Goal: Task Accomplishment & Management: Use online tool/utility

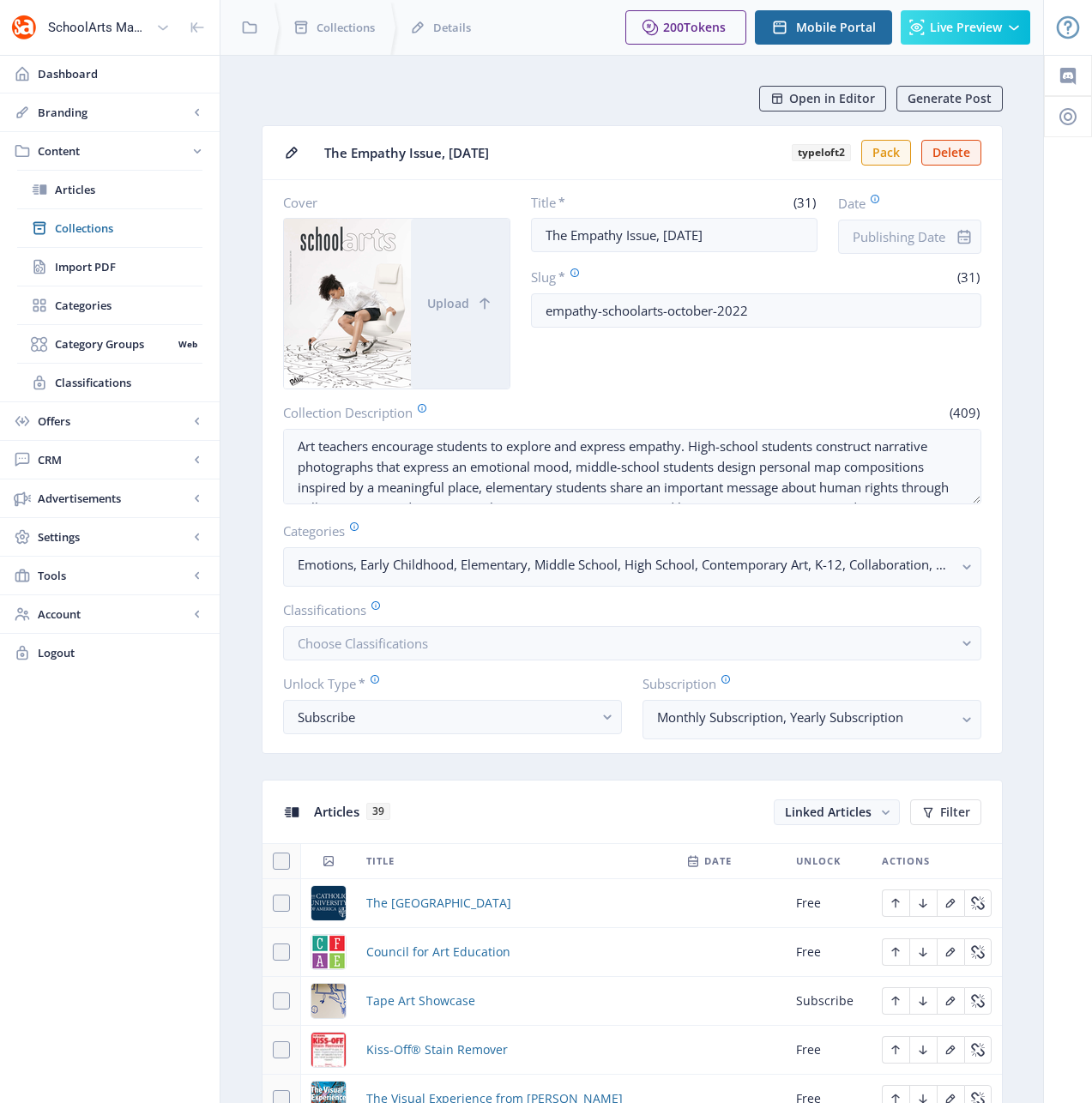
click at [853, 93] on span "Open in Editor" at bounding box center [832, 98] width 86 height 13
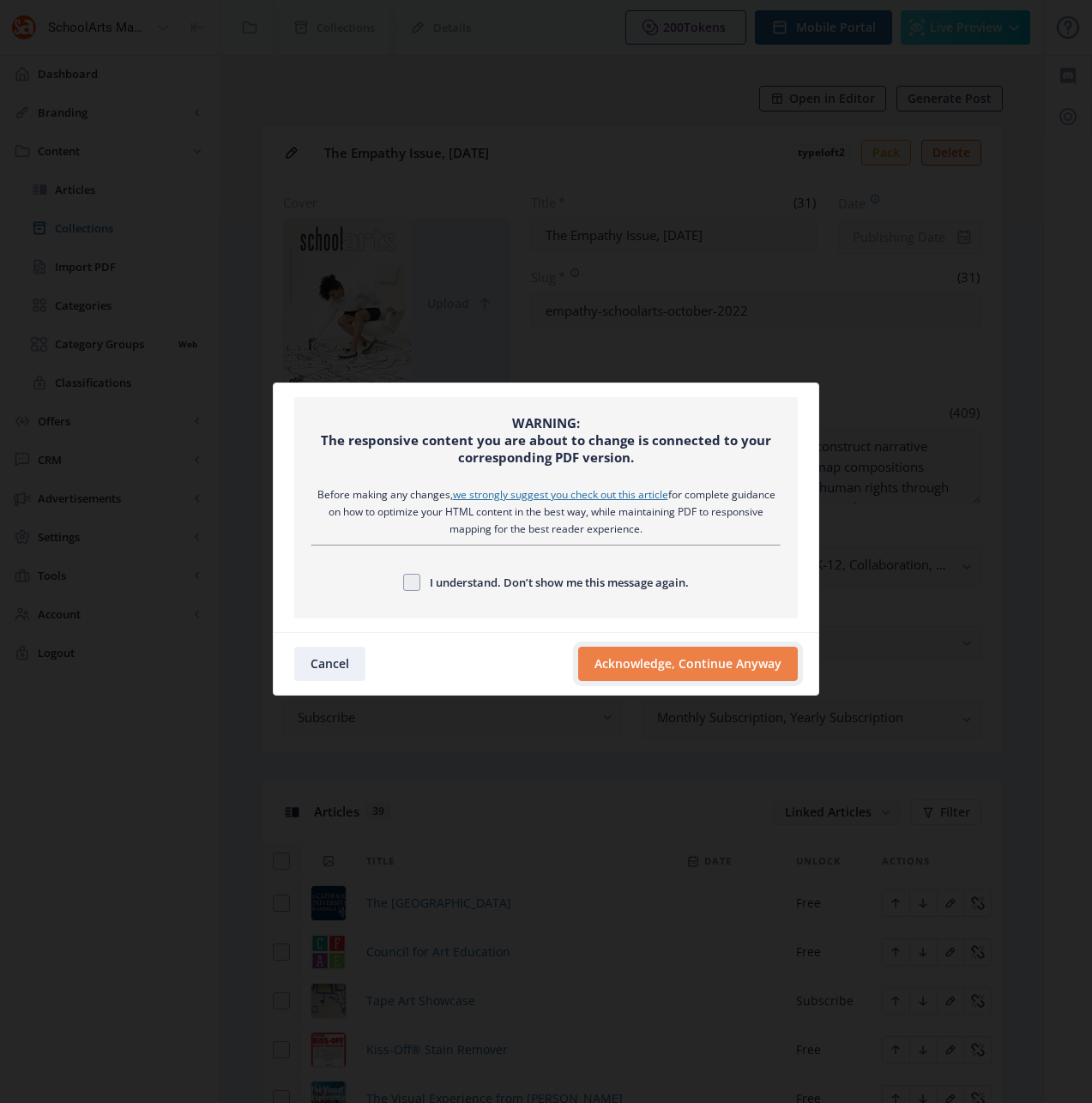
click at [681, 661] on button "Acknowledge, Continue Anyway" at bounding box center [688, 664] width 220 height 35
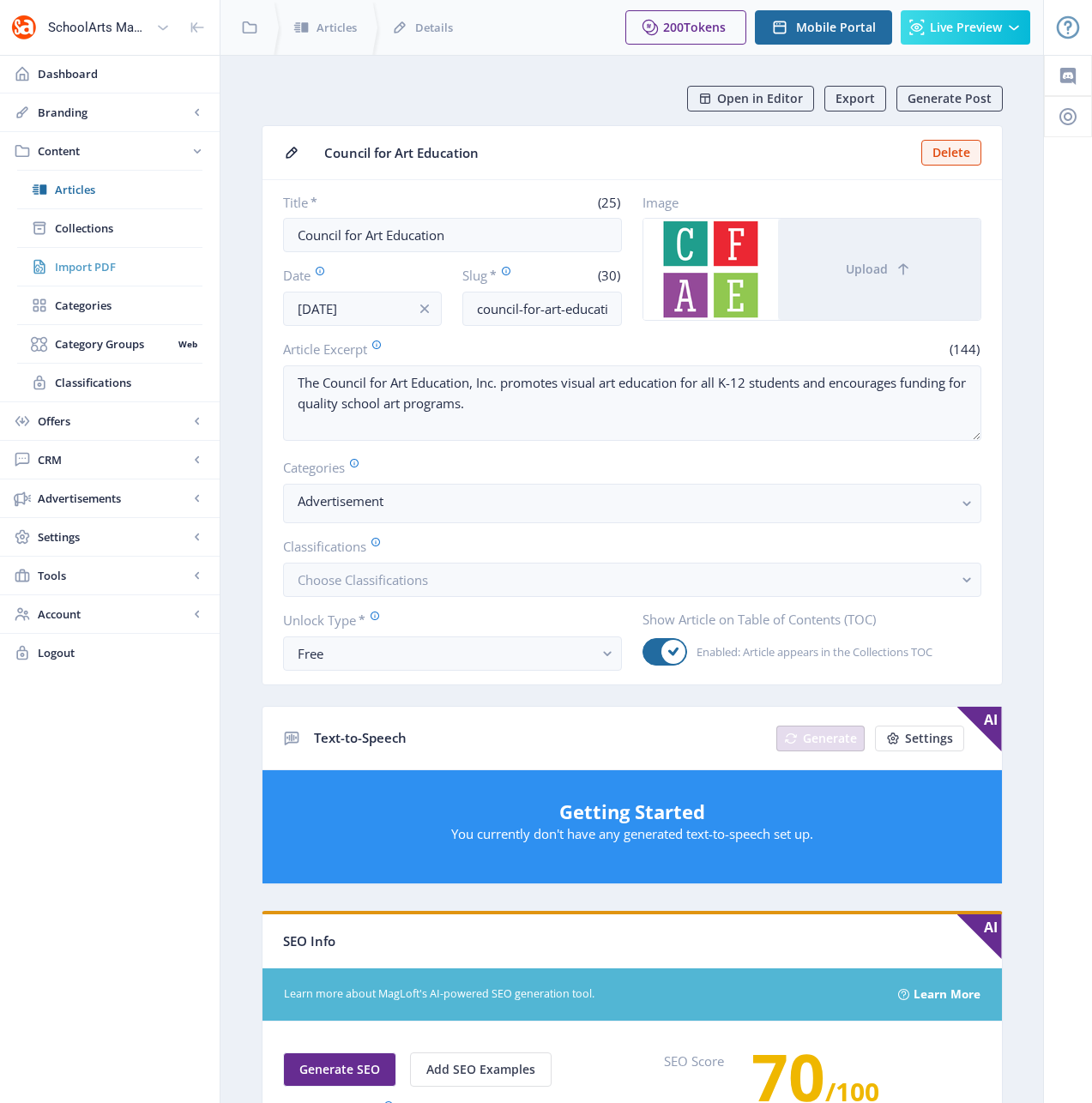
scroll to position [565, 0]
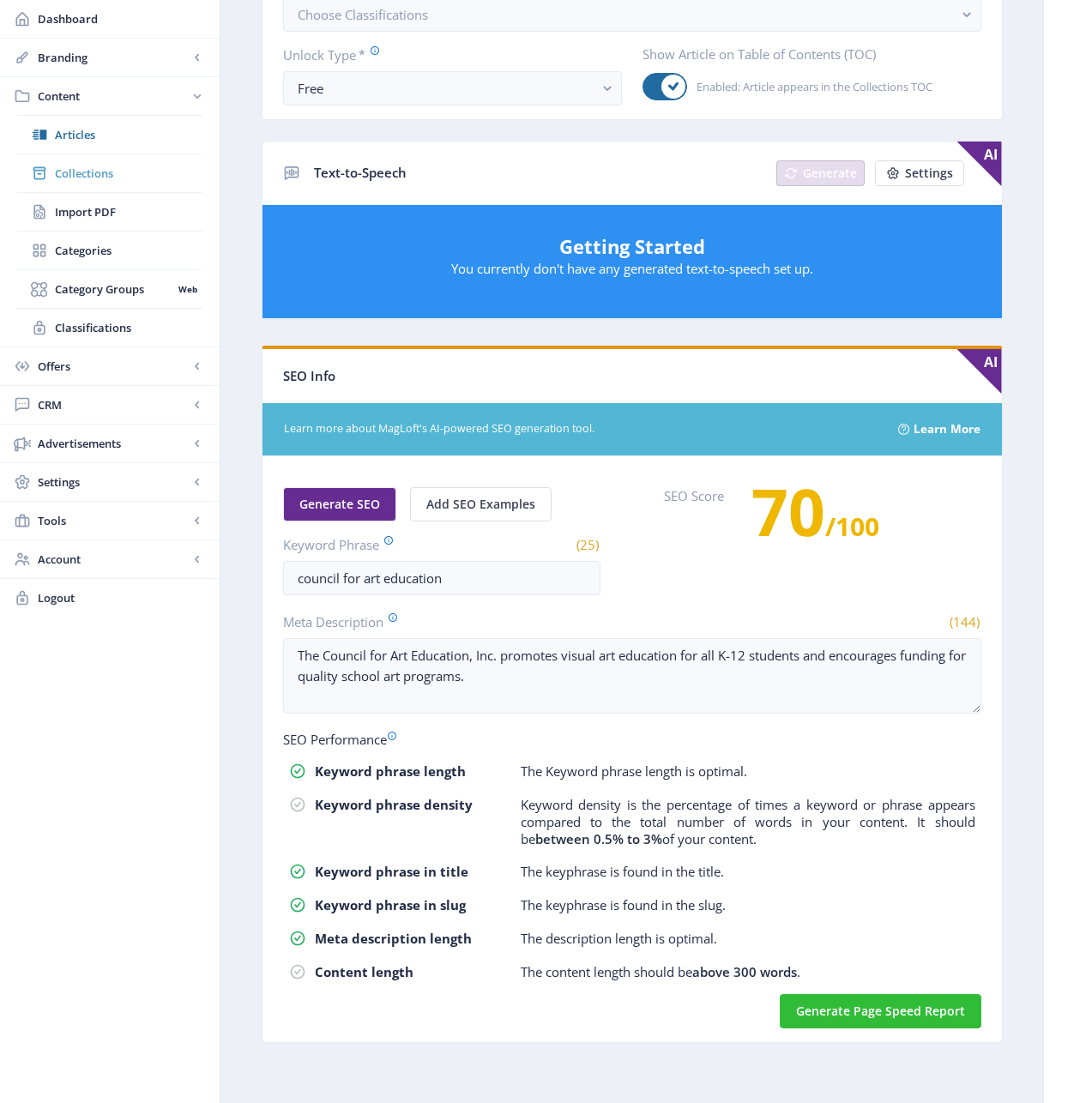
click at [74, 175] on span "Collections" at bounding box center [128, 173] width 148 height 17
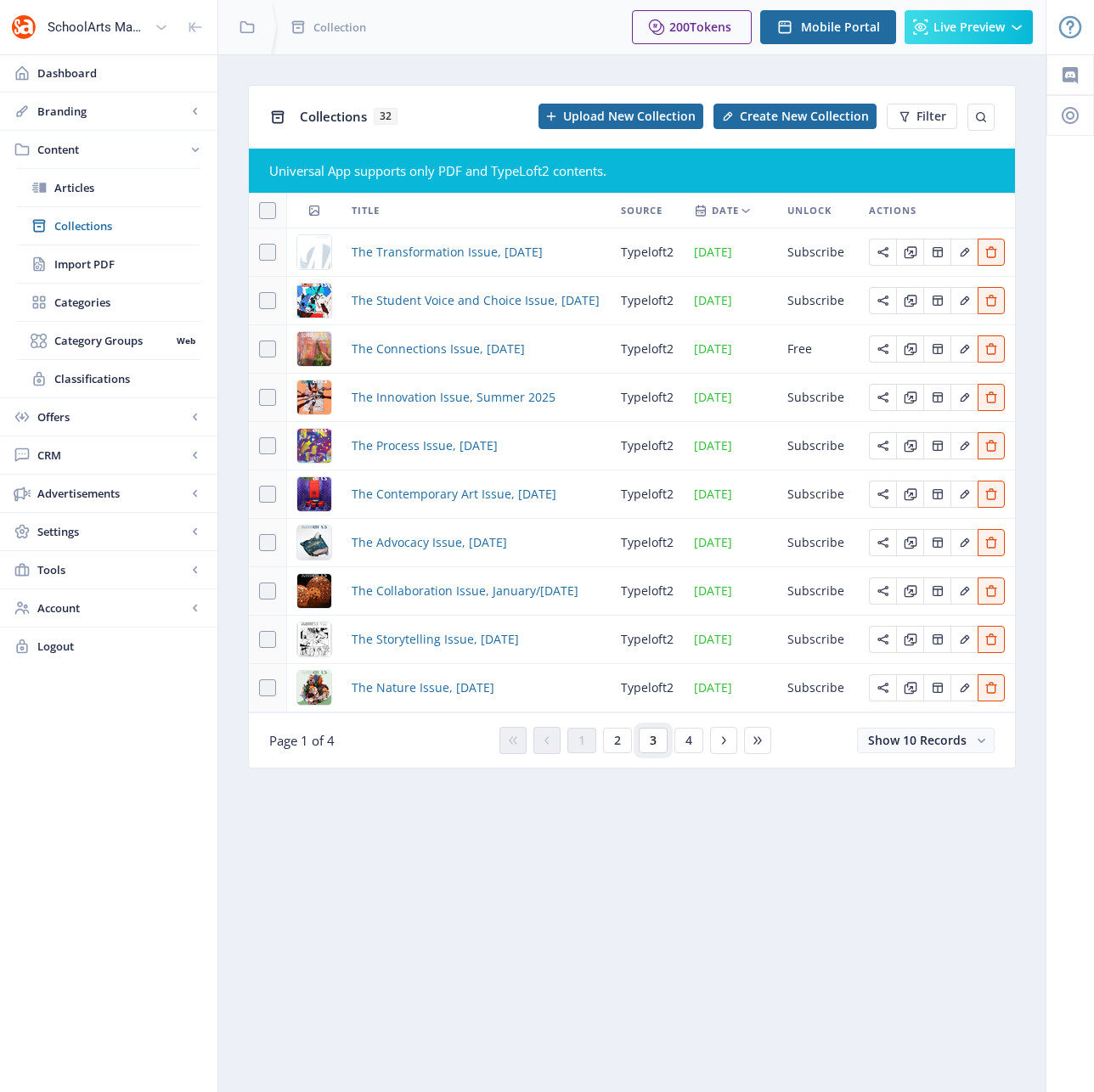
click at [663, 745] on button "3" at bounding box center [653, 740] width 29 height 25
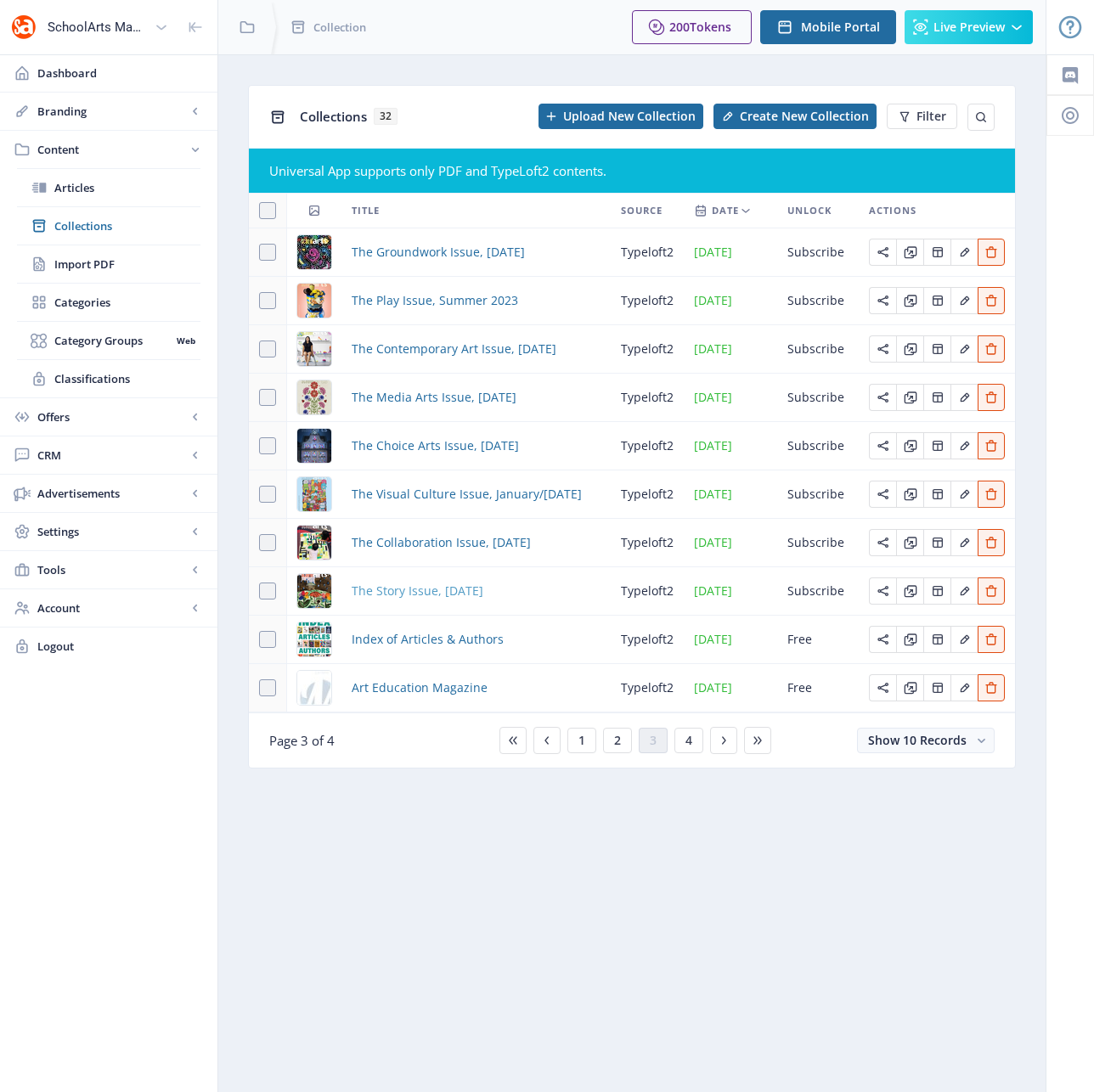
click at [467, 594] on span "The Story Issue, November 2022" at bounding box center [418, 590] width 132 height 20
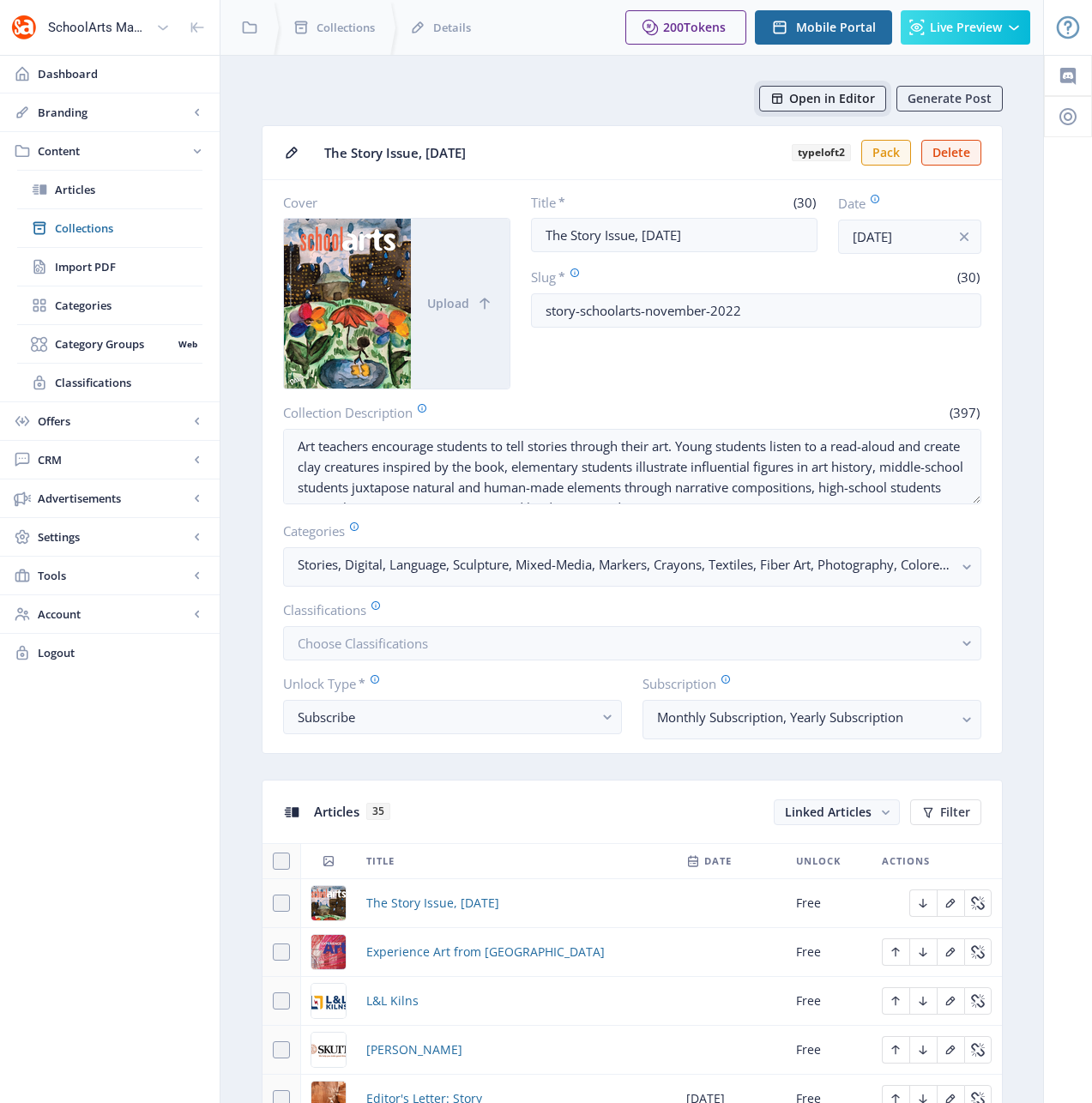
click at [806, 94] on span "Open in Editor" at bounding box center [832, 98] width 86 height 13
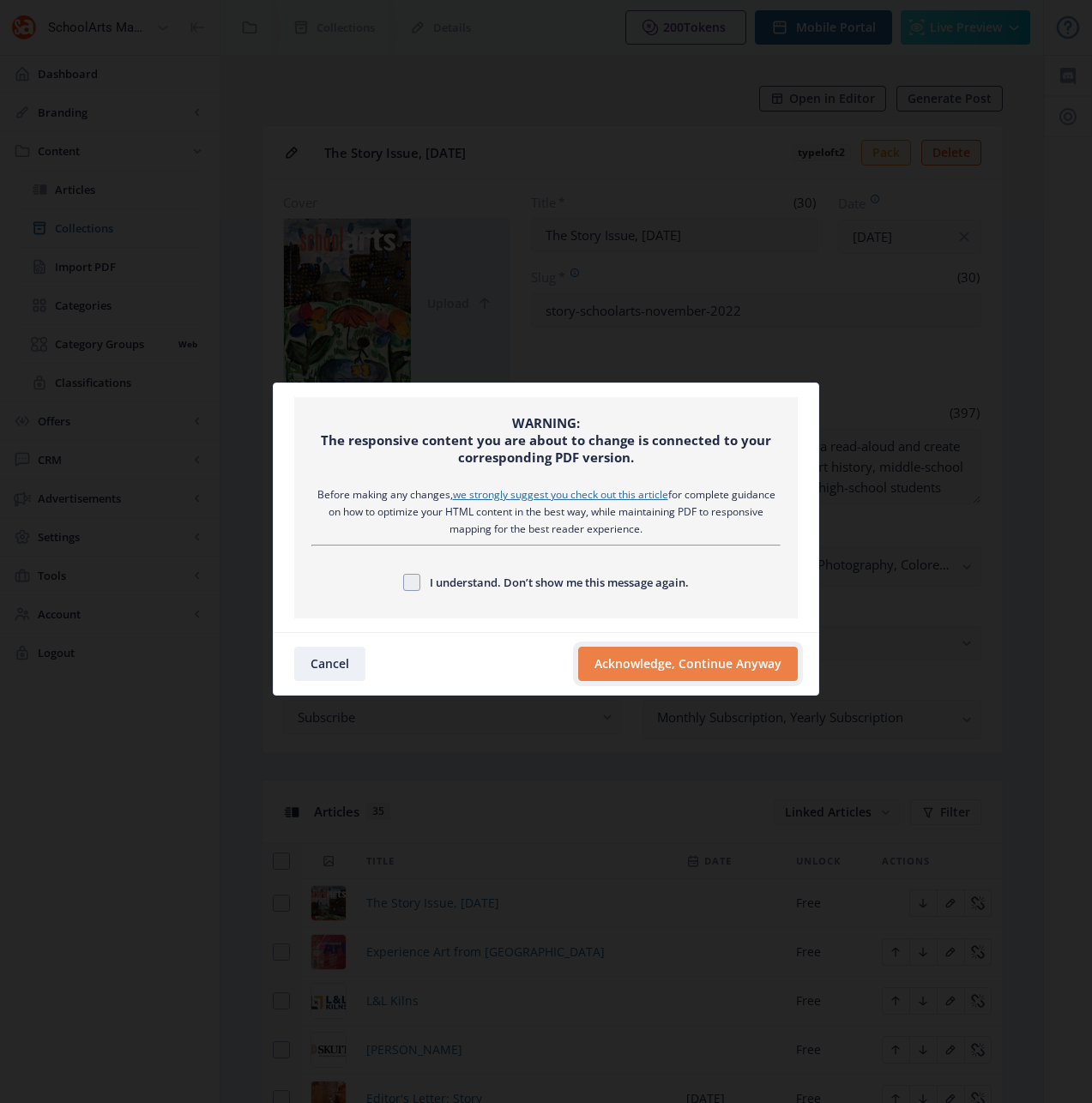
click at [625, 667] on button "Acknowledge, Continue Anyway" at bounding box center [688, 664] width 220 height 35
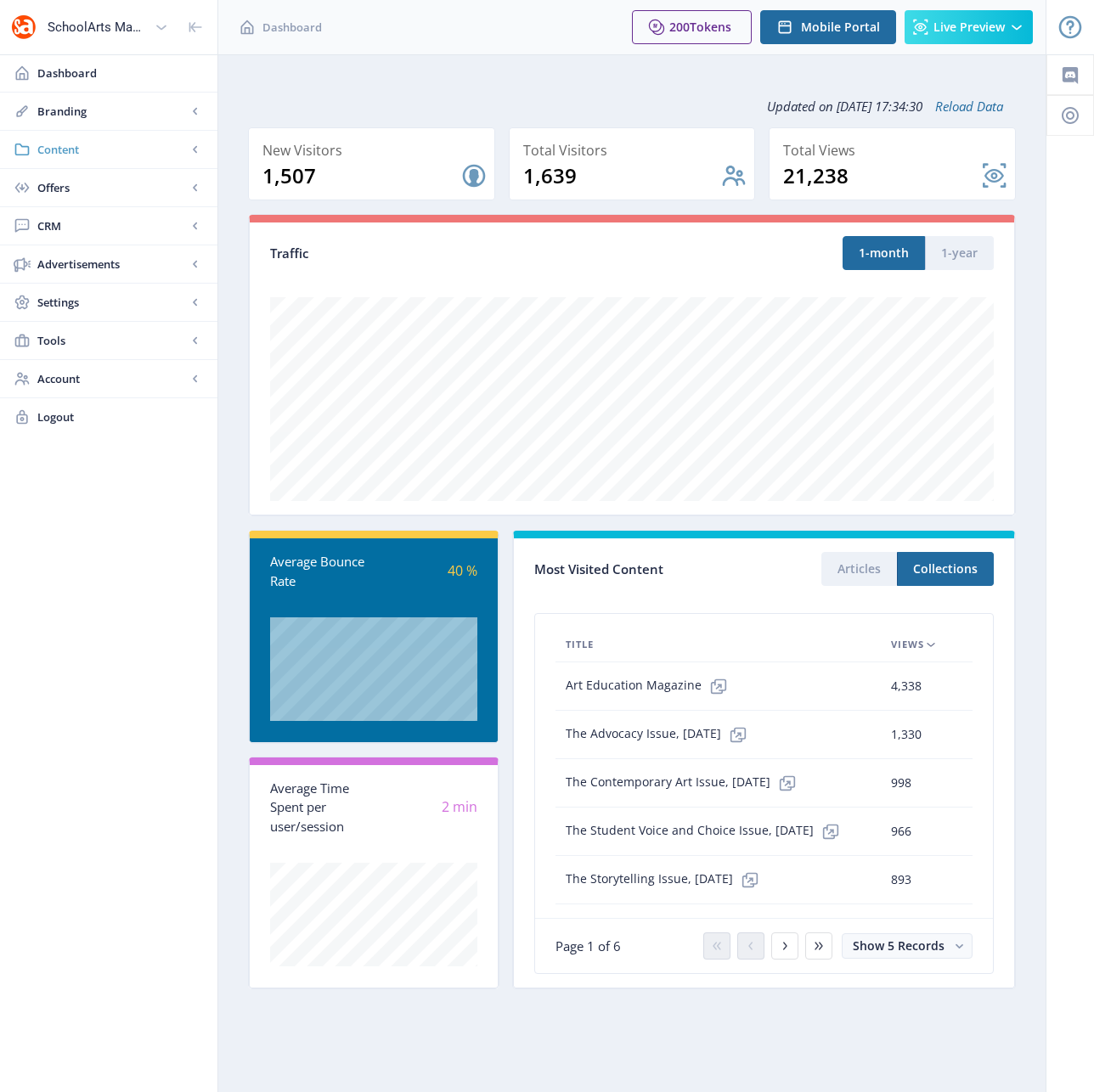
click at [68, 153] on span "Content" at bounding box center [112, 149] width 149 height 17
click at [94, 231] on span "Collections" at bounding box center [127, 225] width 147 height 17
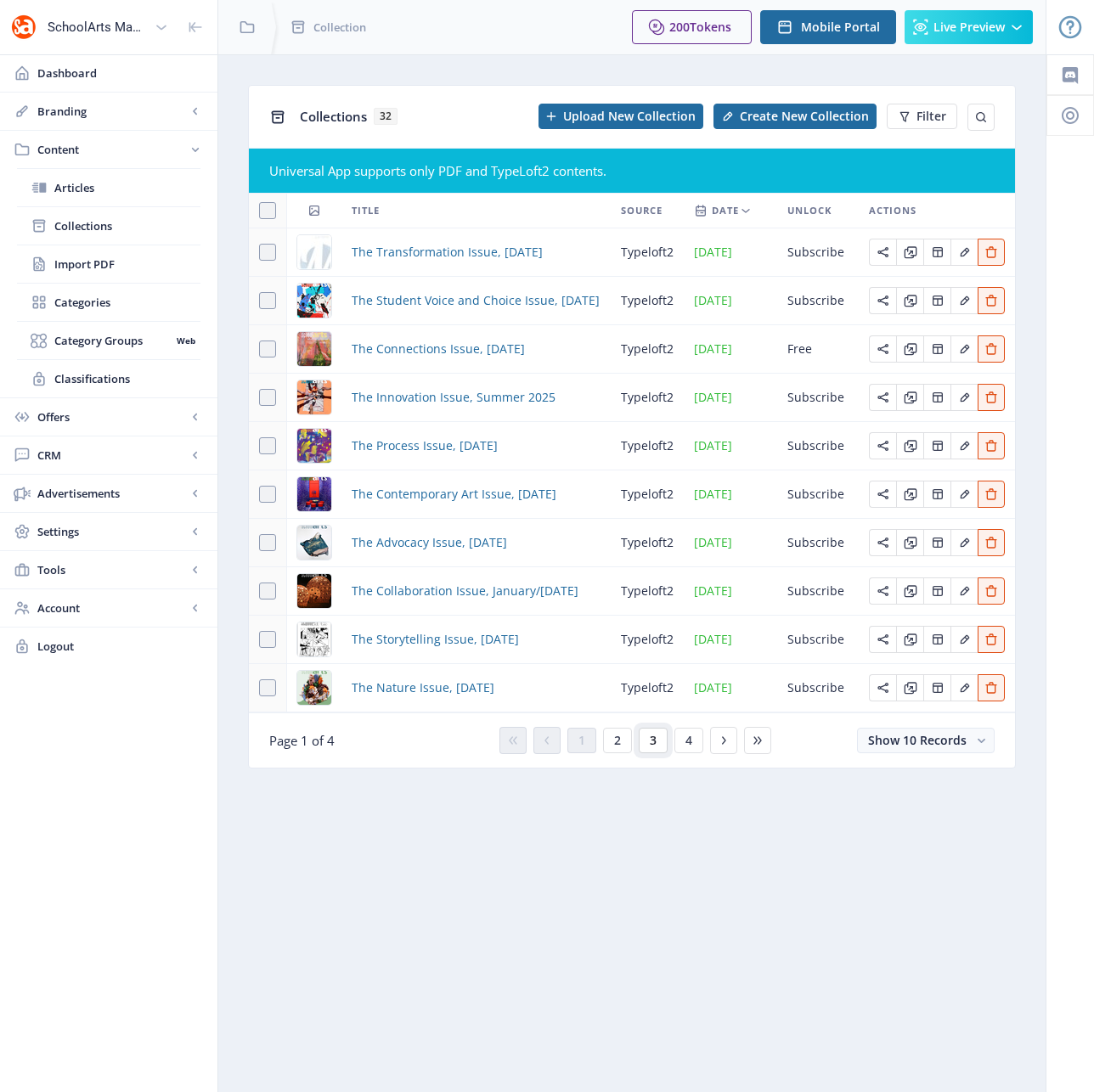
click at [662, 743] on button "3" at bounding box center [653, 740] width 29 height 25
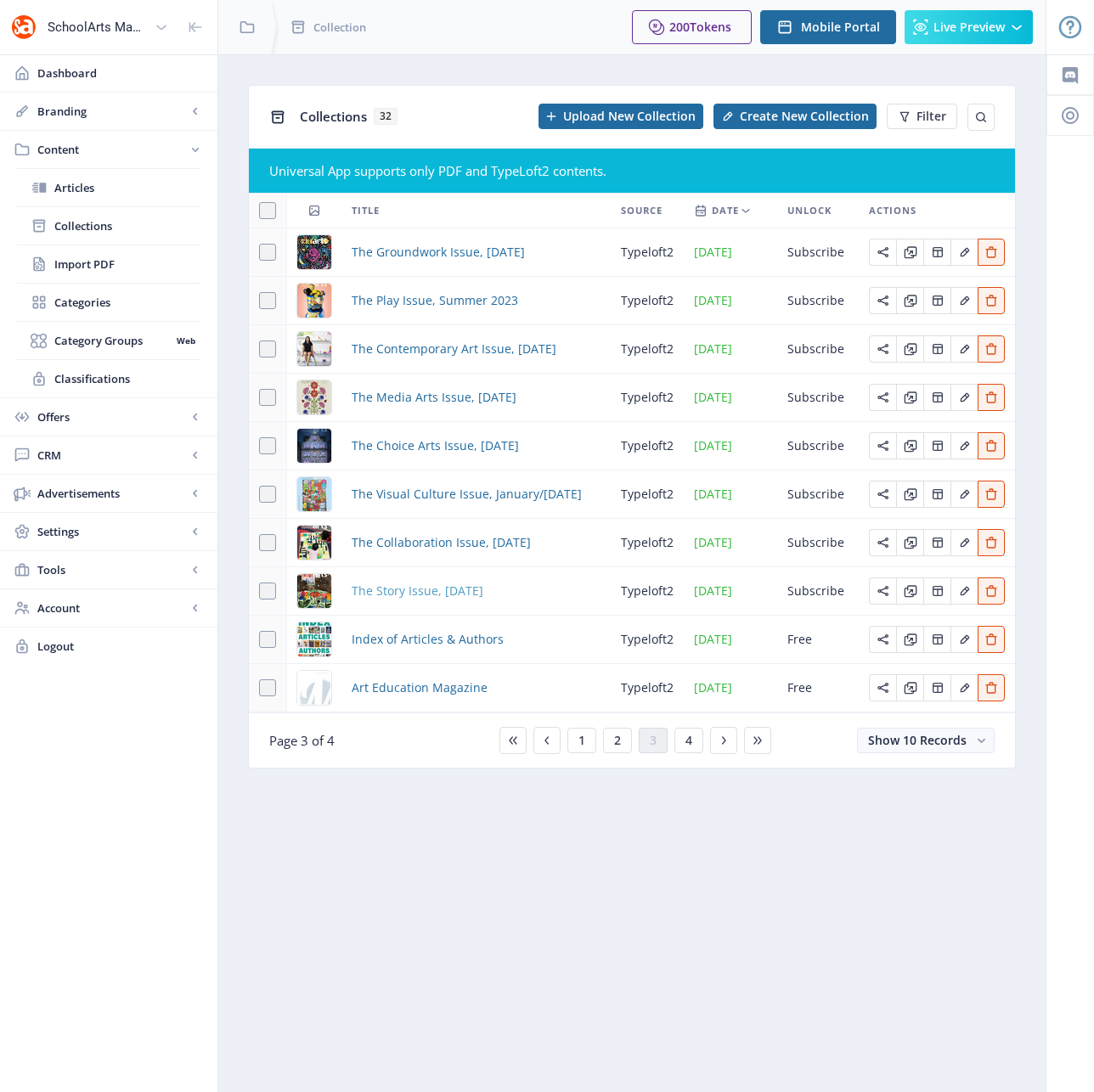
click at [469, 585] on span "The Story Issue, [DATE]" at bounding box center [418, 590] width 132 height 20
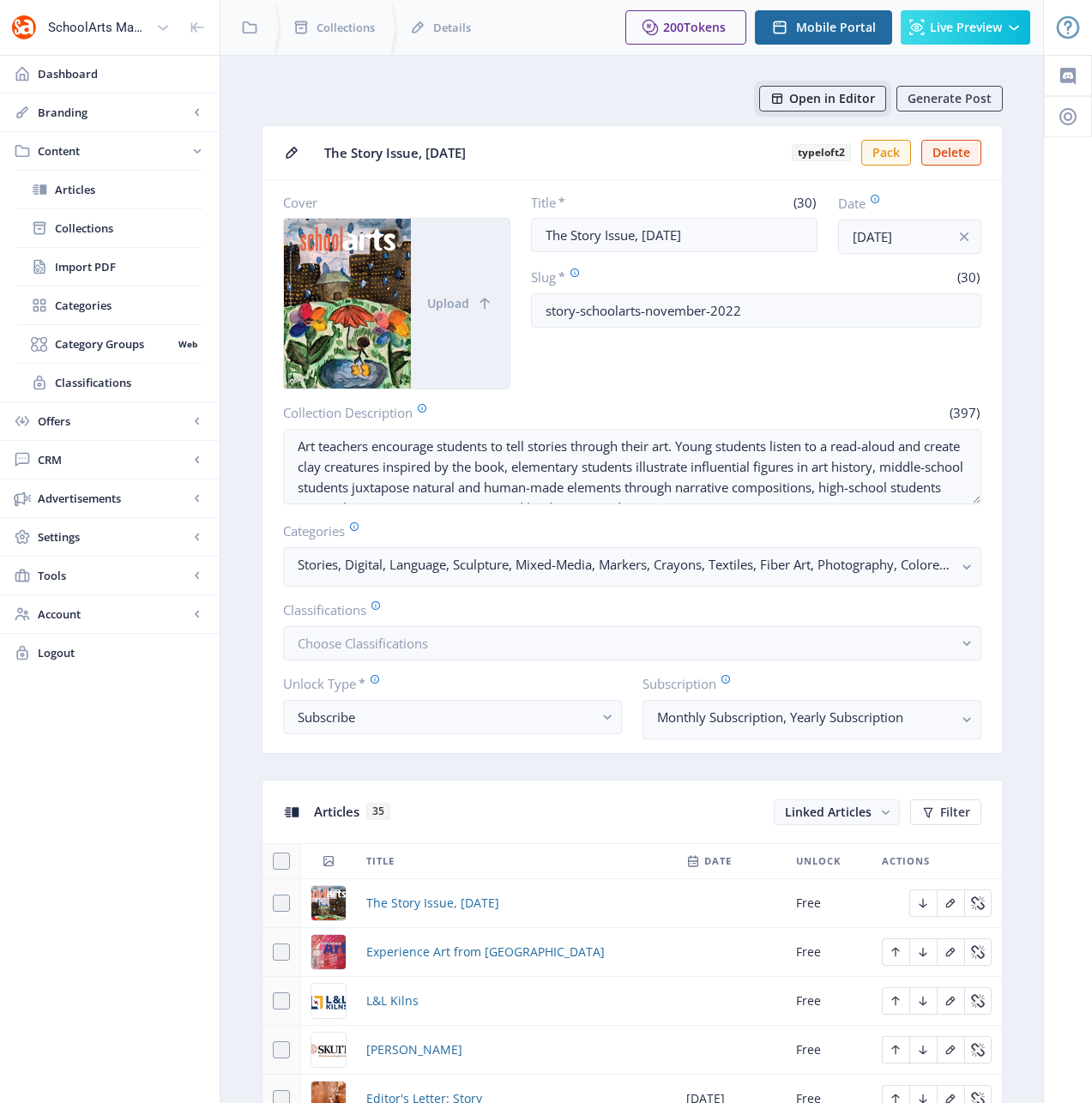
click at [835, 92] on span "Open in Editor" at bounding box center [832, 98] width 86 height 13
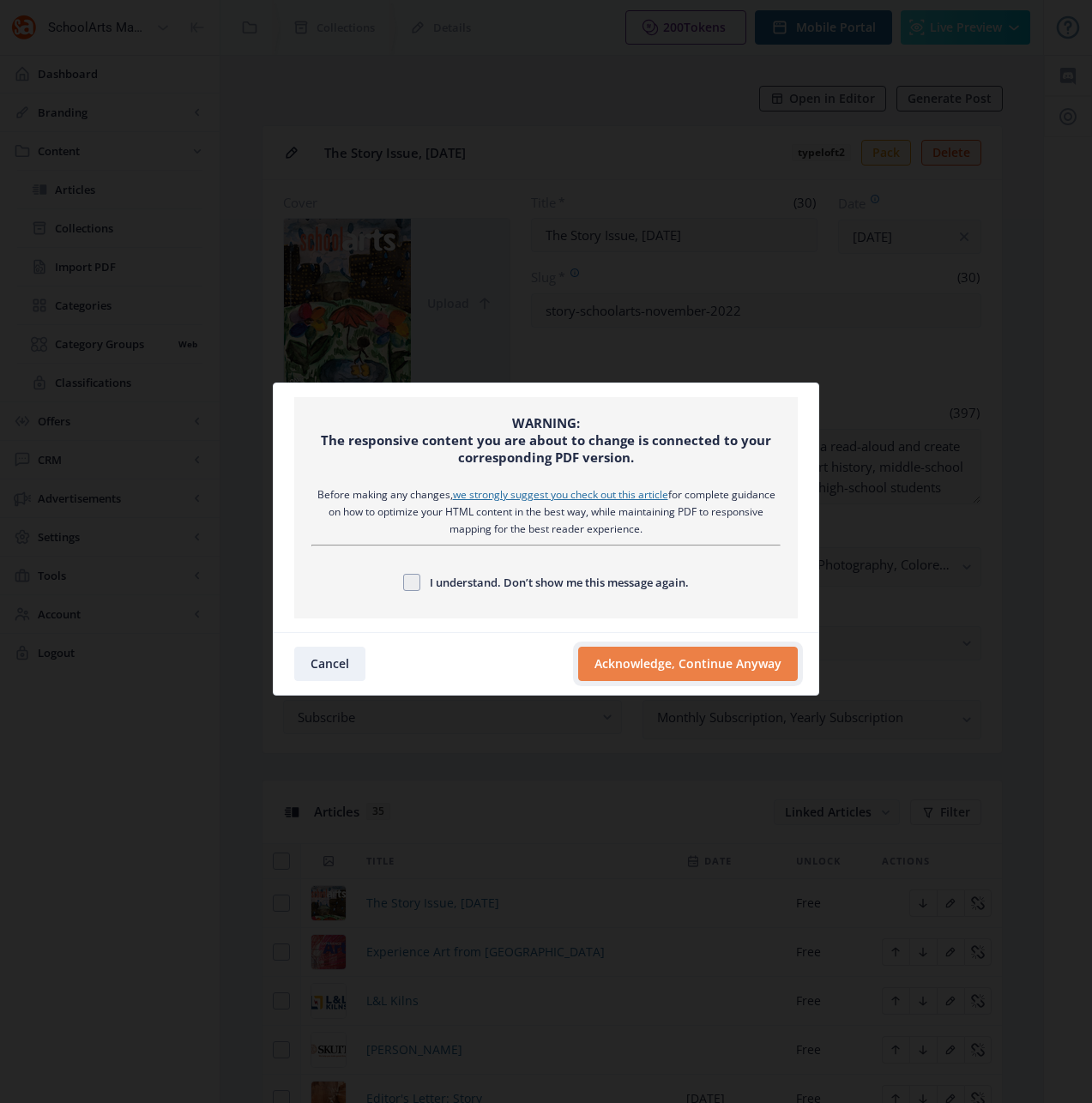
click at [685, 669] on button "Acknowledge, Continue Anyway" at bounding box center [688, 664] width 220 height 35
